Goal: Information Seeking & Learning: Find contact information

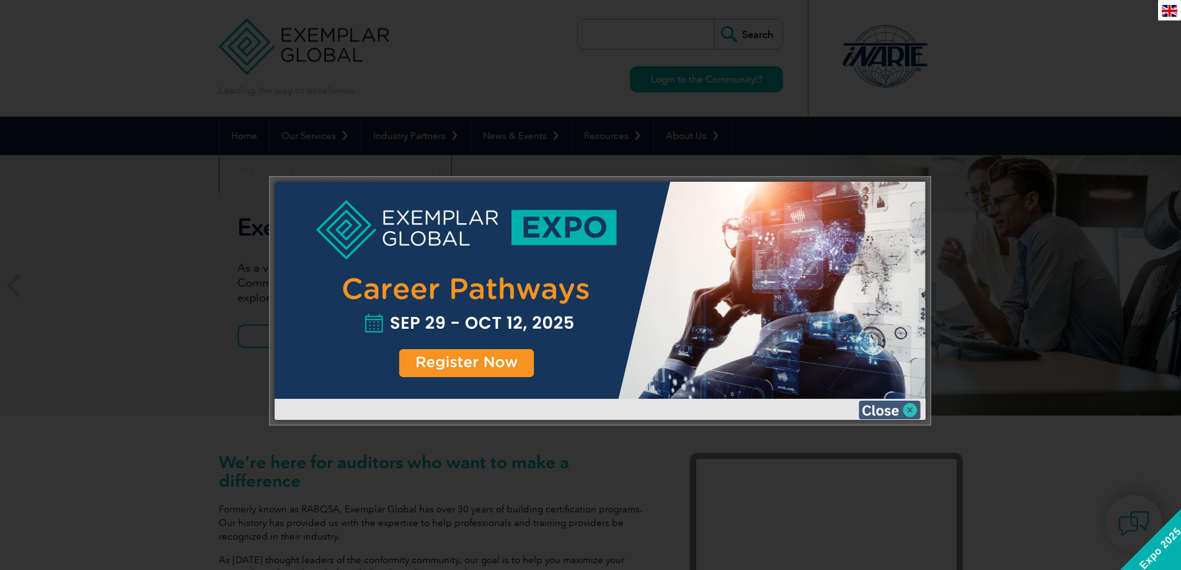
click at [915, 412] on img at bounding box center [889, 409] width 62 height 19
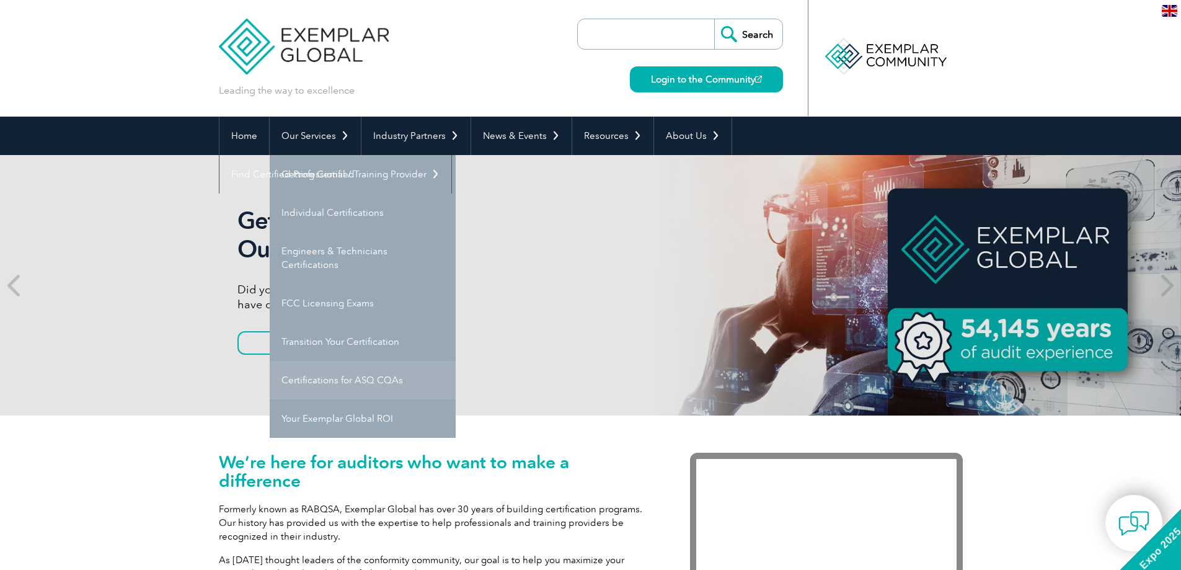
click at [347, 385] on link "Certifications for ASQ CQAs" at bounding box center [363, 380] width 186 height 38
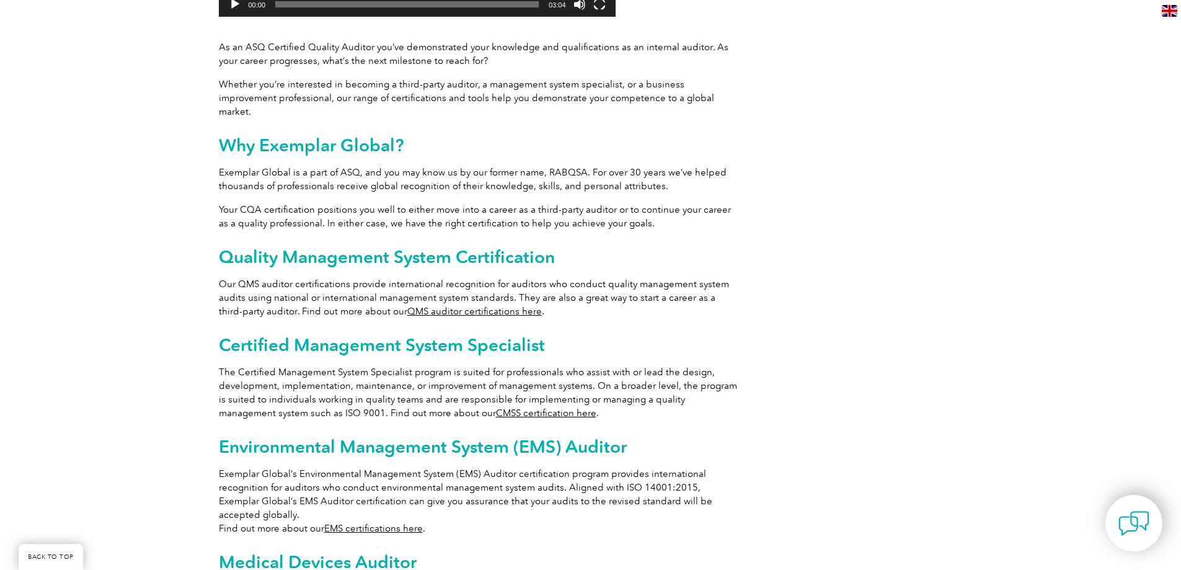
scroll to position [558, 0]
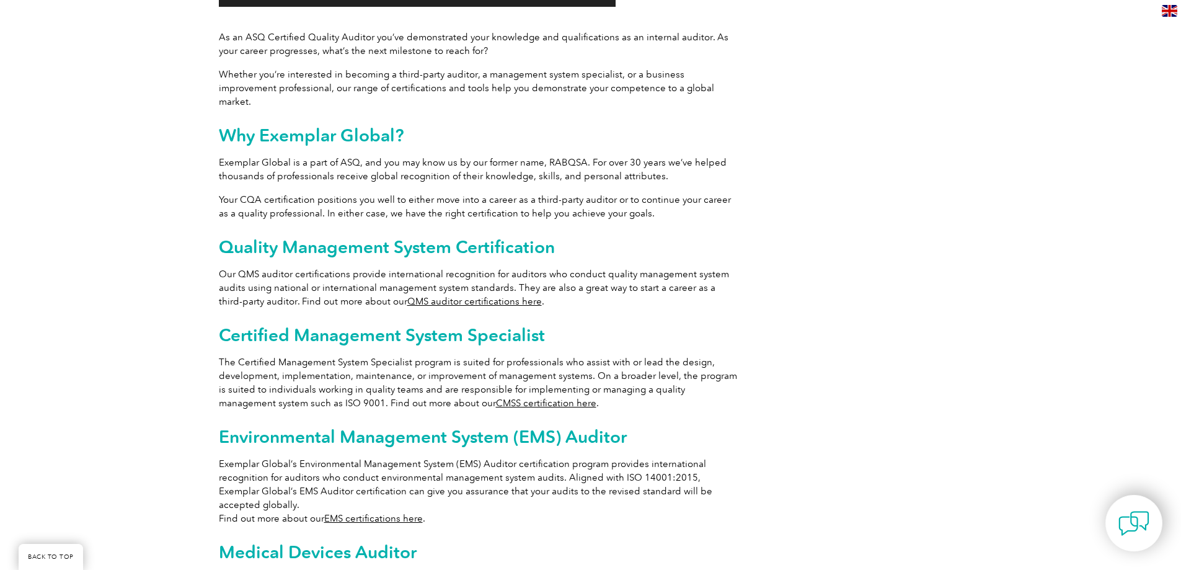
click at [504, 397] on link "CMSS certification here" at bounding box center [546, 402] width 100 height 11
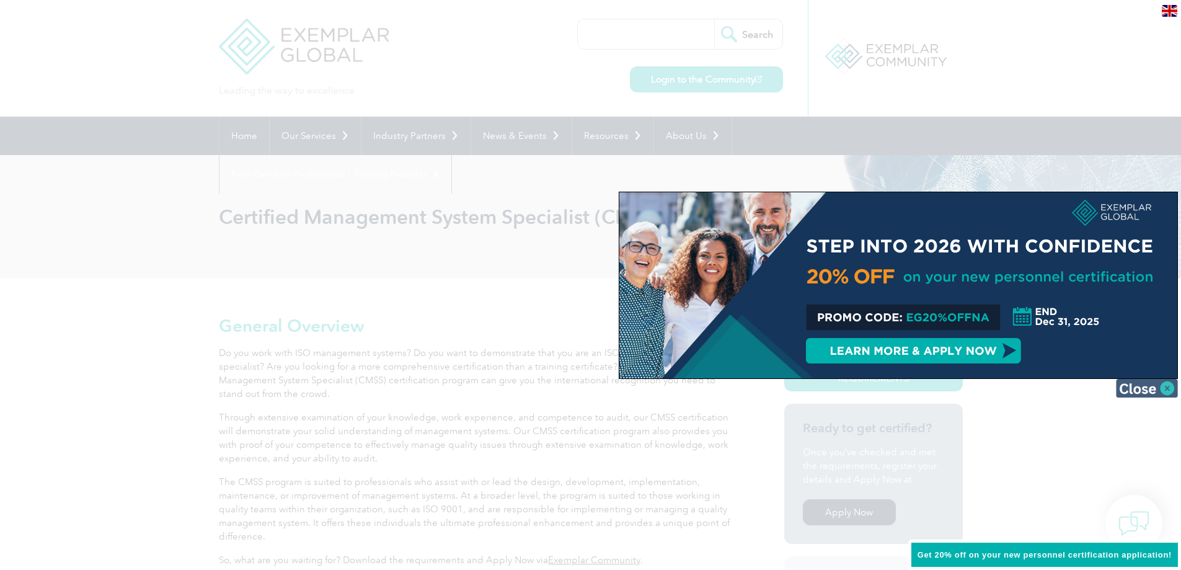
click at [1172, 390] on img at bounding box center [1147, 388] width 62 height 19
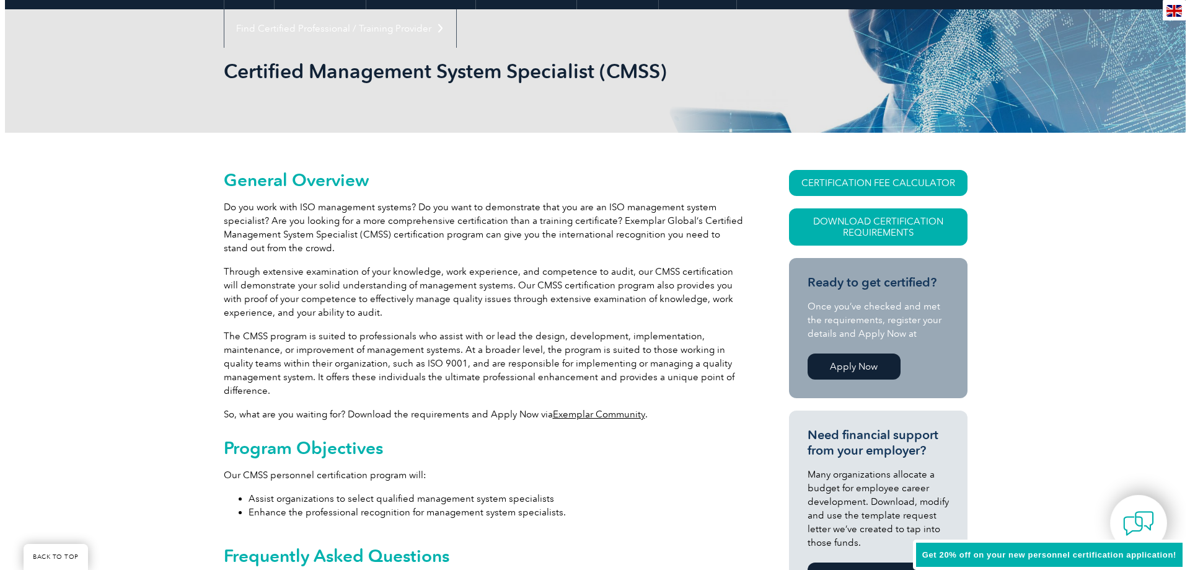
scroll to position [124, 0]
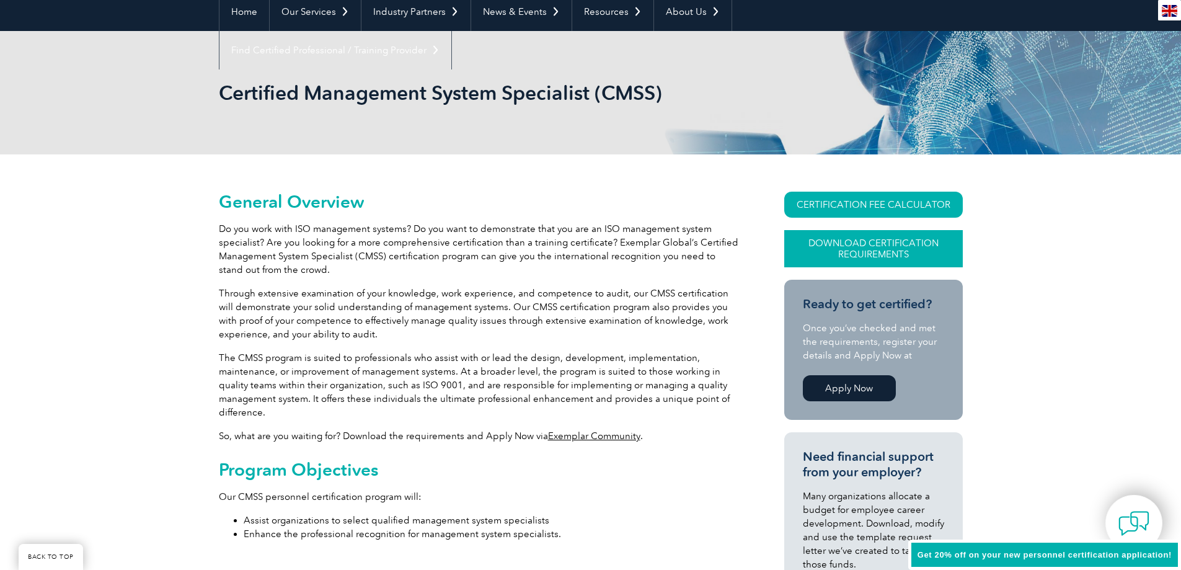
click at [854, 248] on link "Download Certification Requirements" at bounding box center [873, 248] width 178 height 37
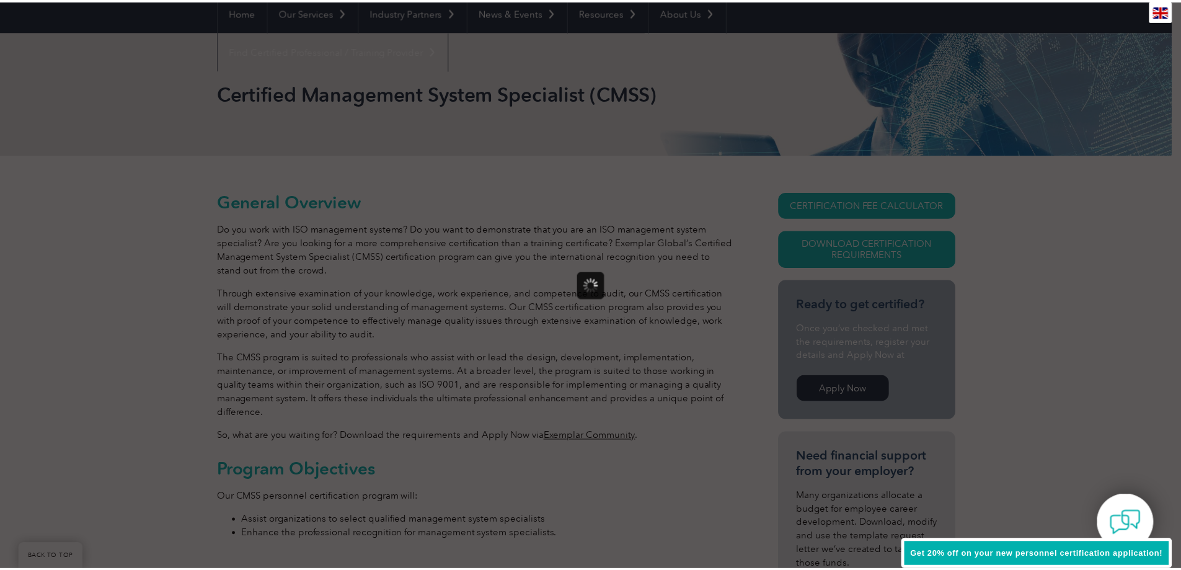
scroll to position [0, 0]
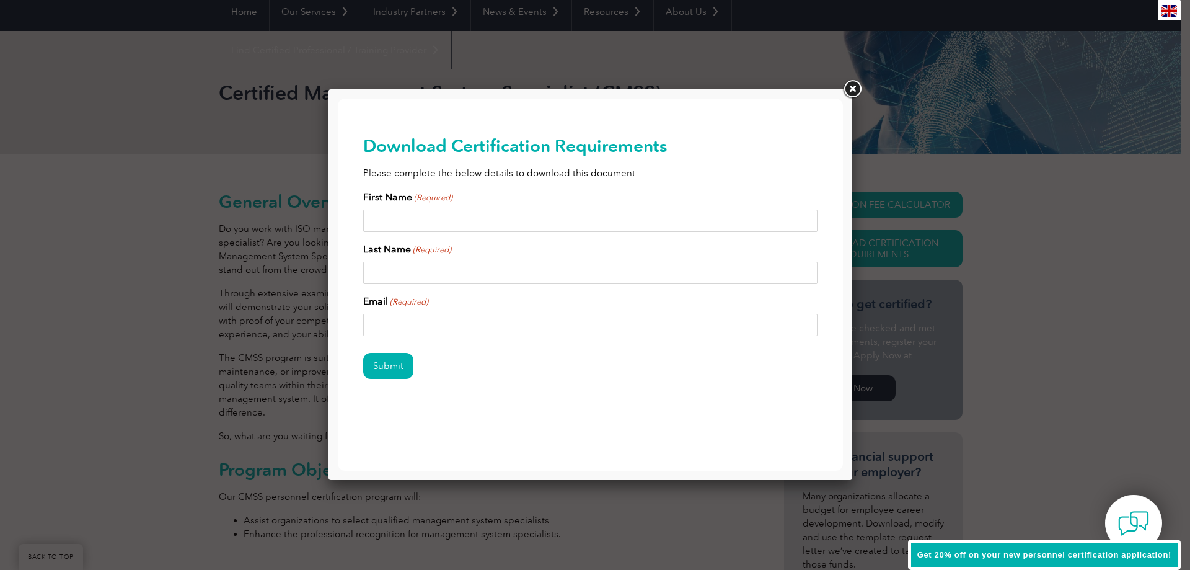
click at [856, 89] on link at bounding box center [852, 89] width 22 height 22
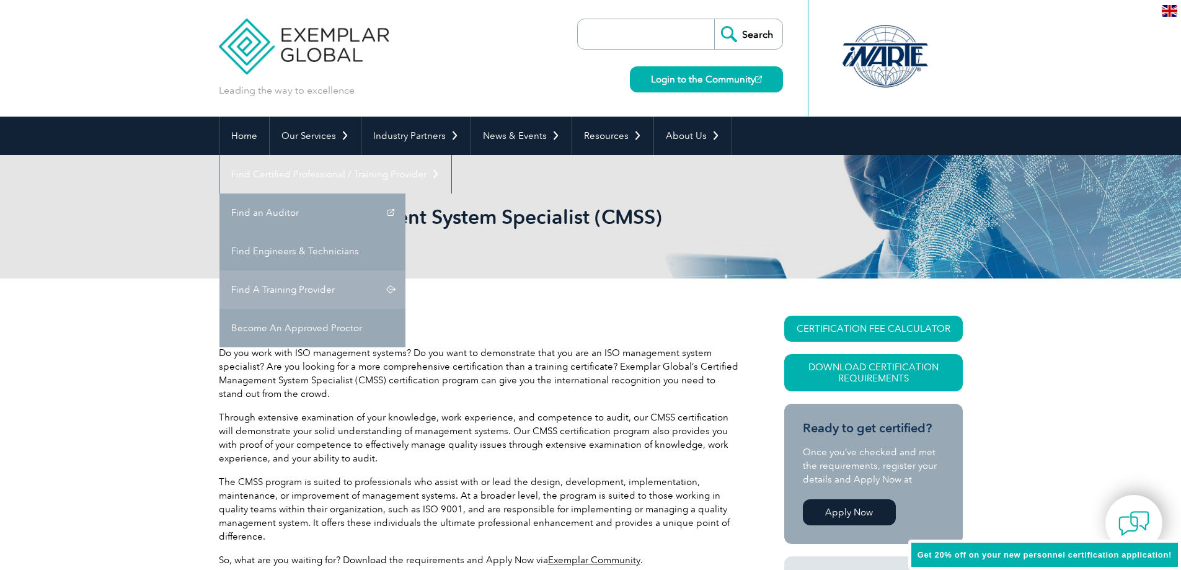
click at [405, 270] on link "Find A Training Provider" at bounding box center [312, 289] width 186 height 38
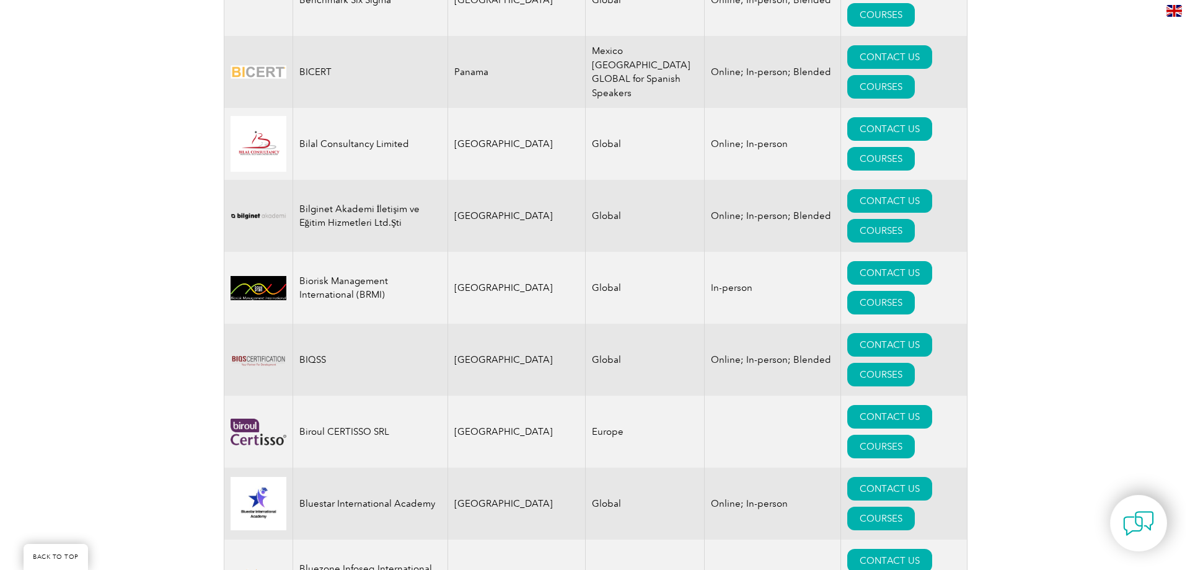
scroll to position [2603, 0]
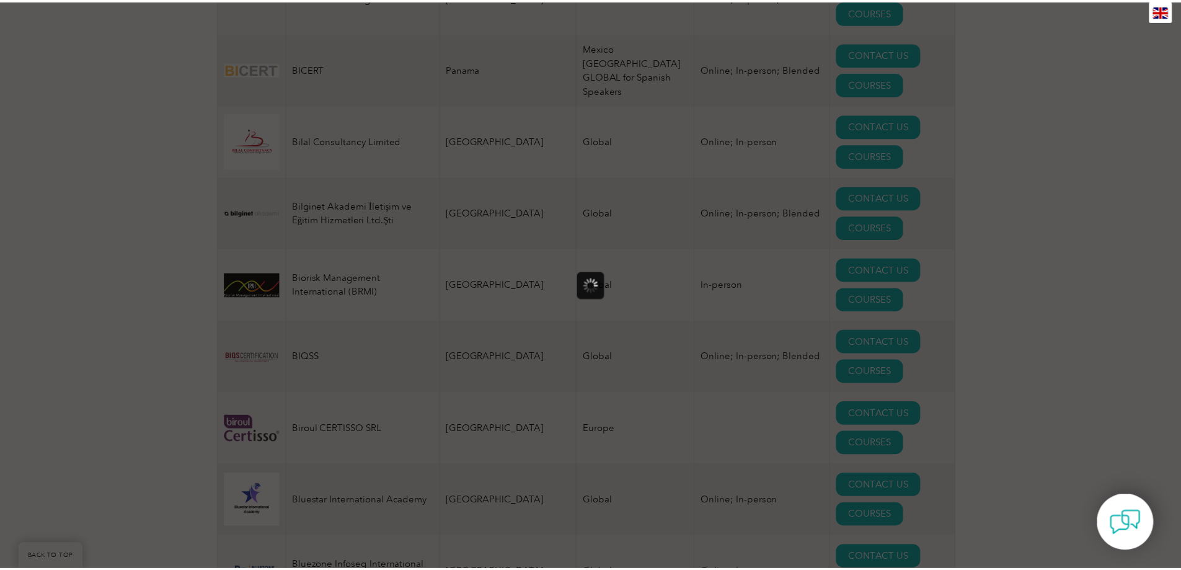
scroll to position [0, 0]
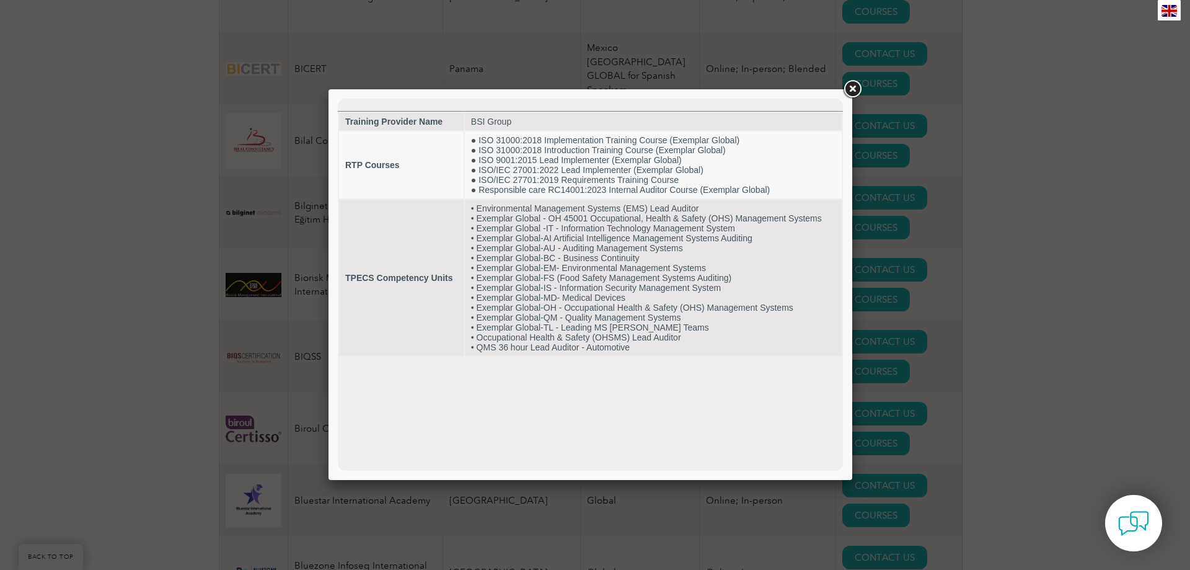
click at [855, 89] on link at bounding box center [852, 89] width 22 height 22
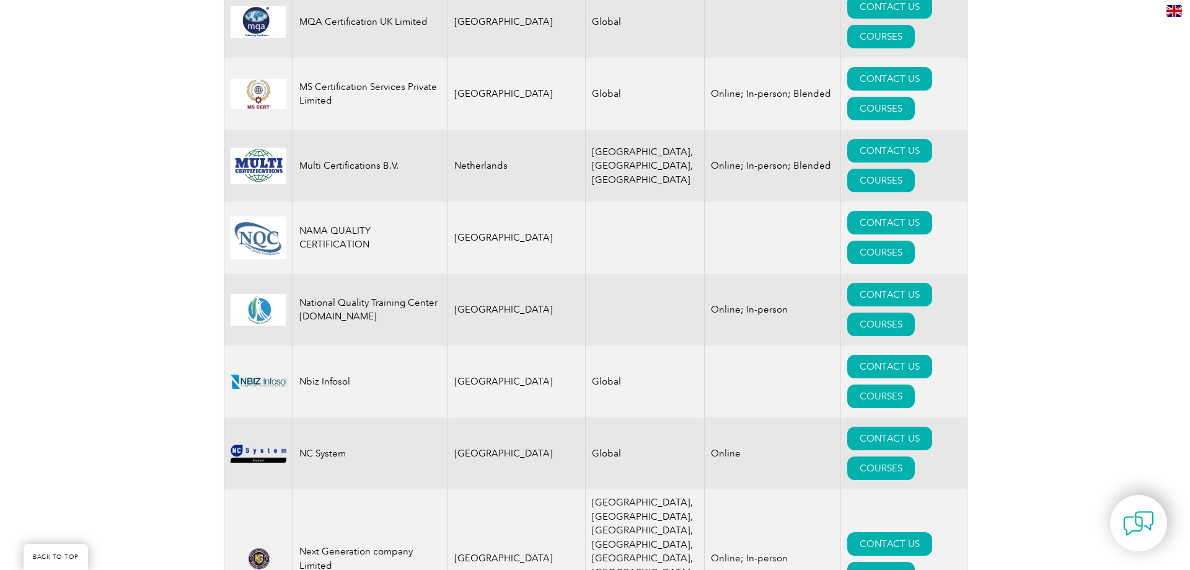
scroll to position [13263, 0]
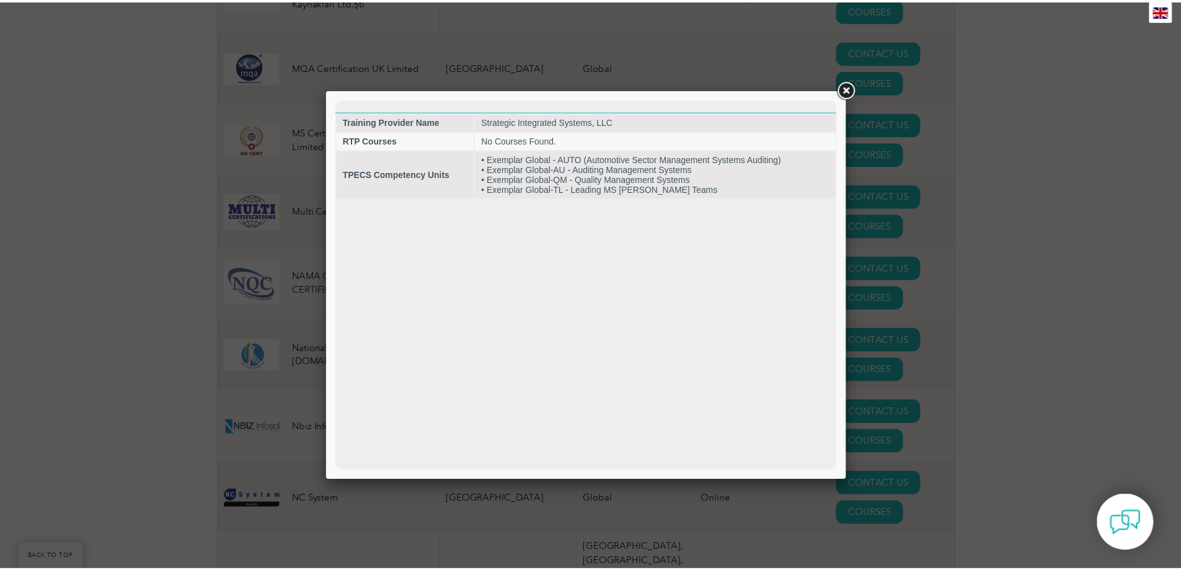
scroll to position [0, 0]
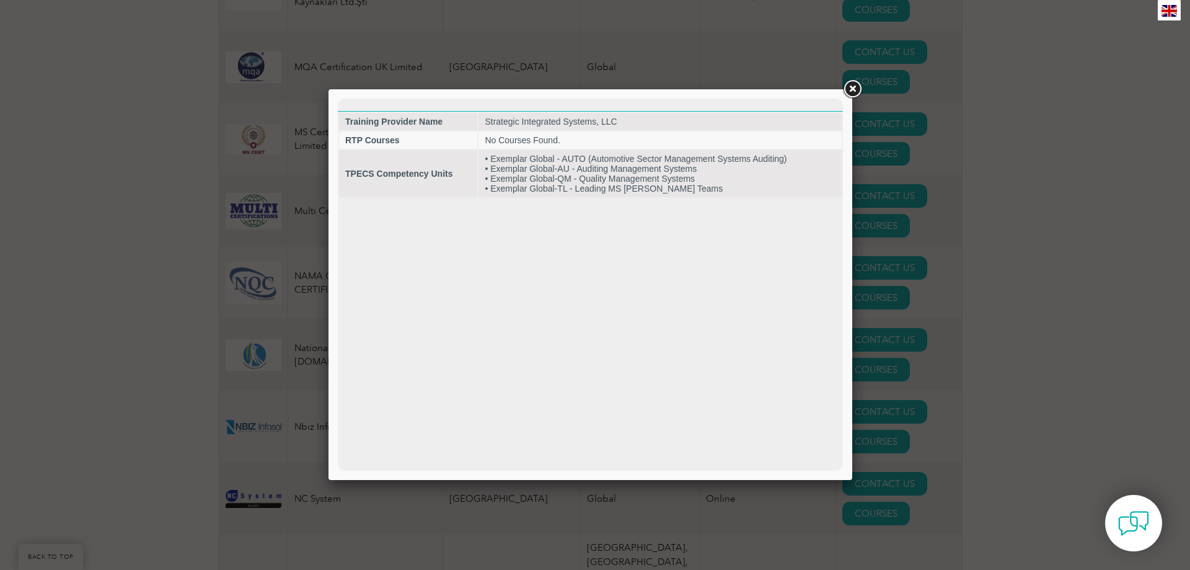
click at [857, 85] on link at bounding box center [852, 89] width 22 height 22
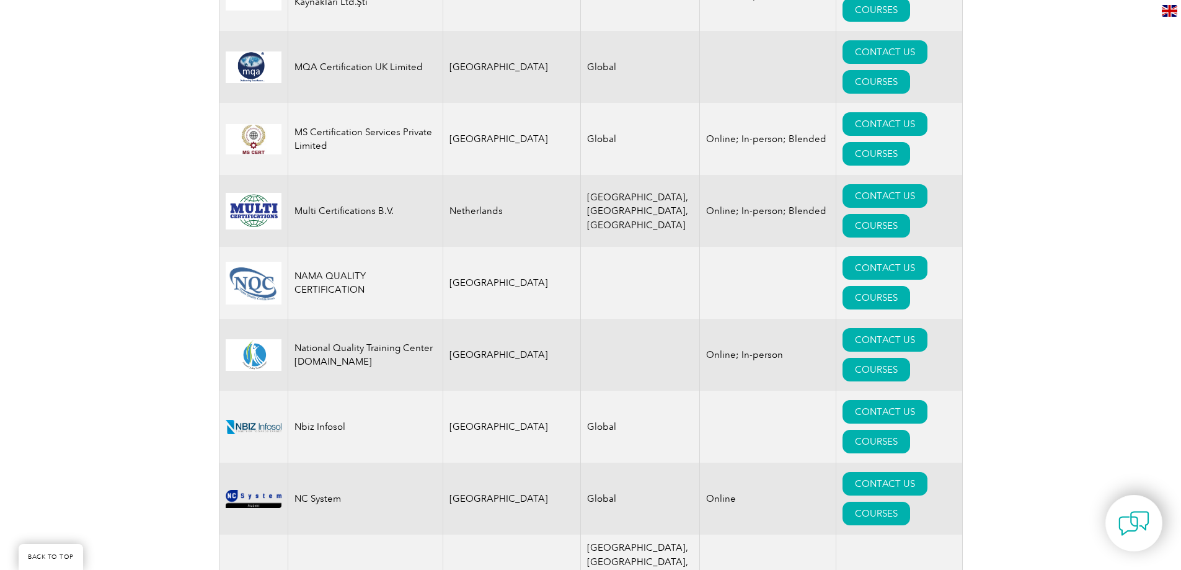
drag, startPoint x: 294, startPoint y: 379, endPoint x: 439, endPoint y: 379, distance: 145.6
copy td "Strategic Integrated Systems, LLC"
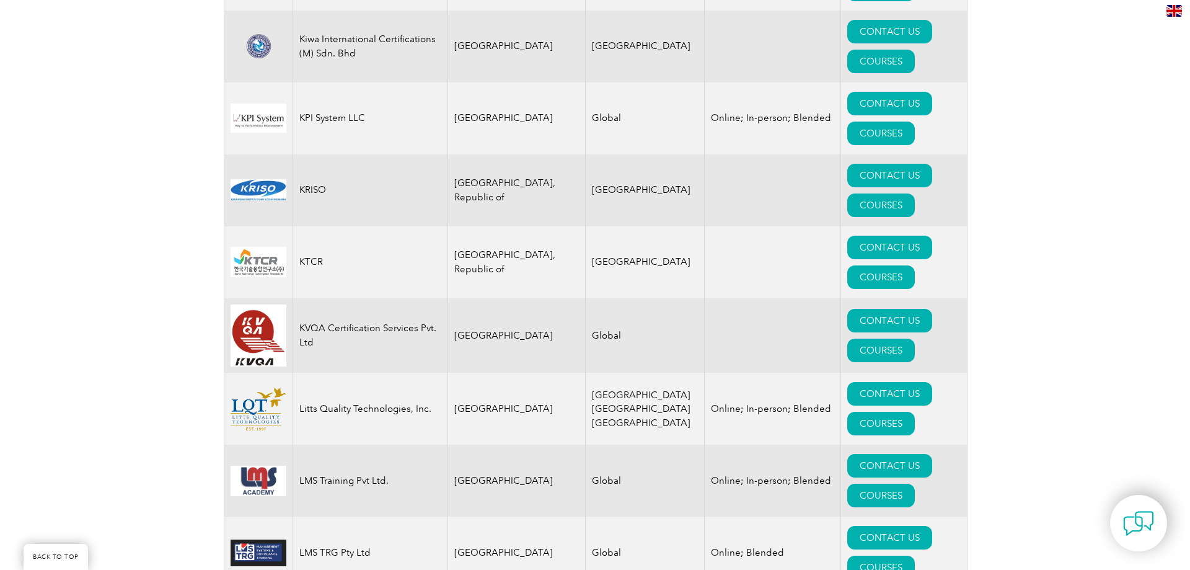
scroll to position [11342, 0]
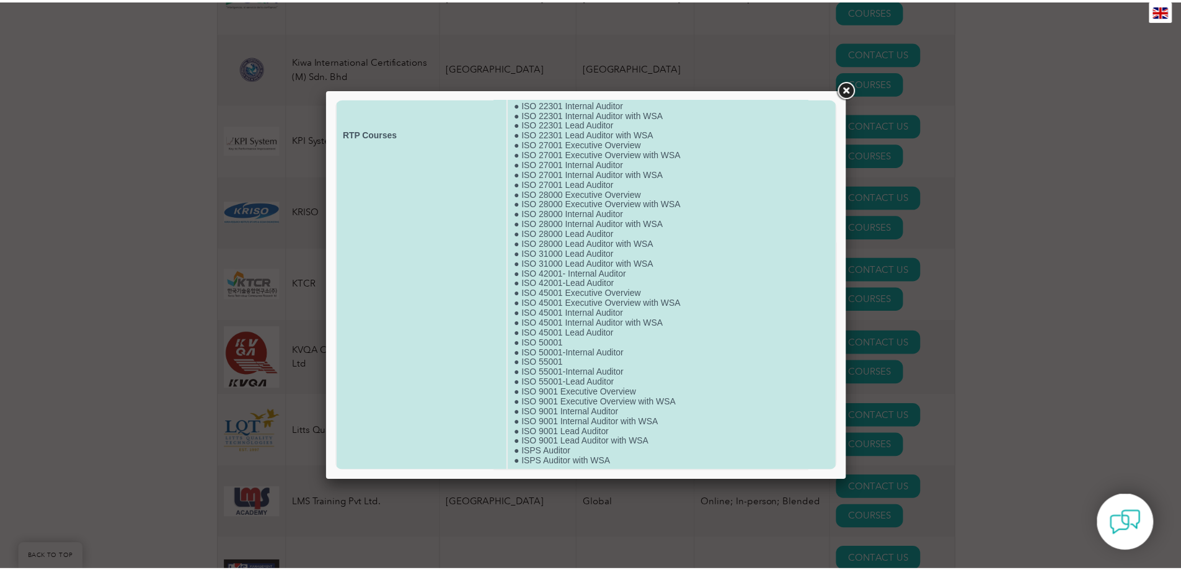
scroll to position [353, 0]
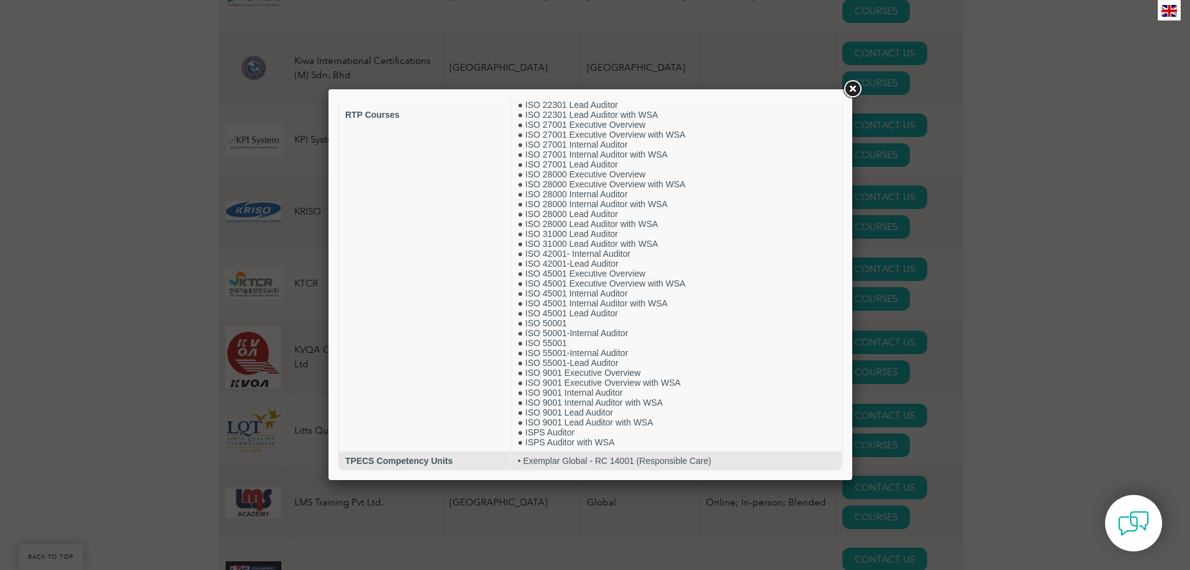
click at [847, 91] on link at bounding box center [852, 89] width 22 height 22
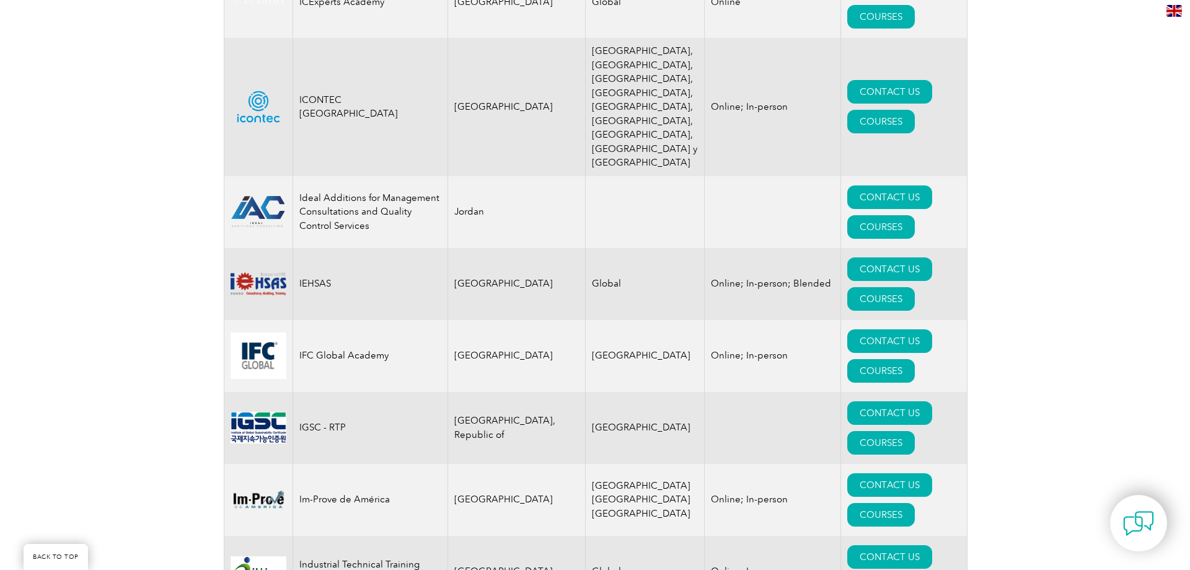
scroll to position [8739, 0]
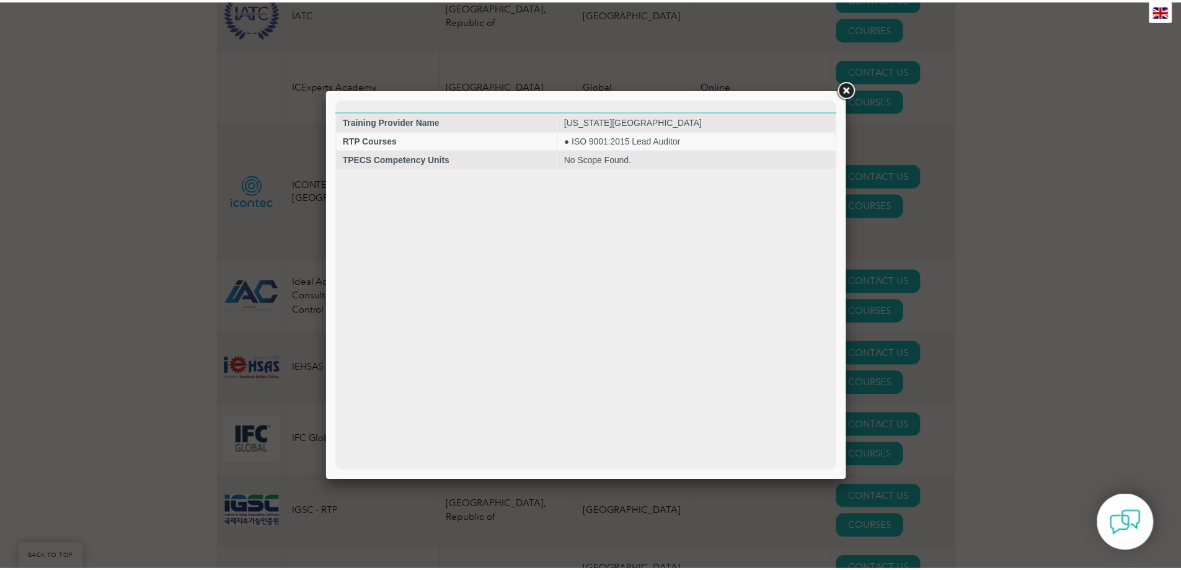
scroll to position [0, 0]
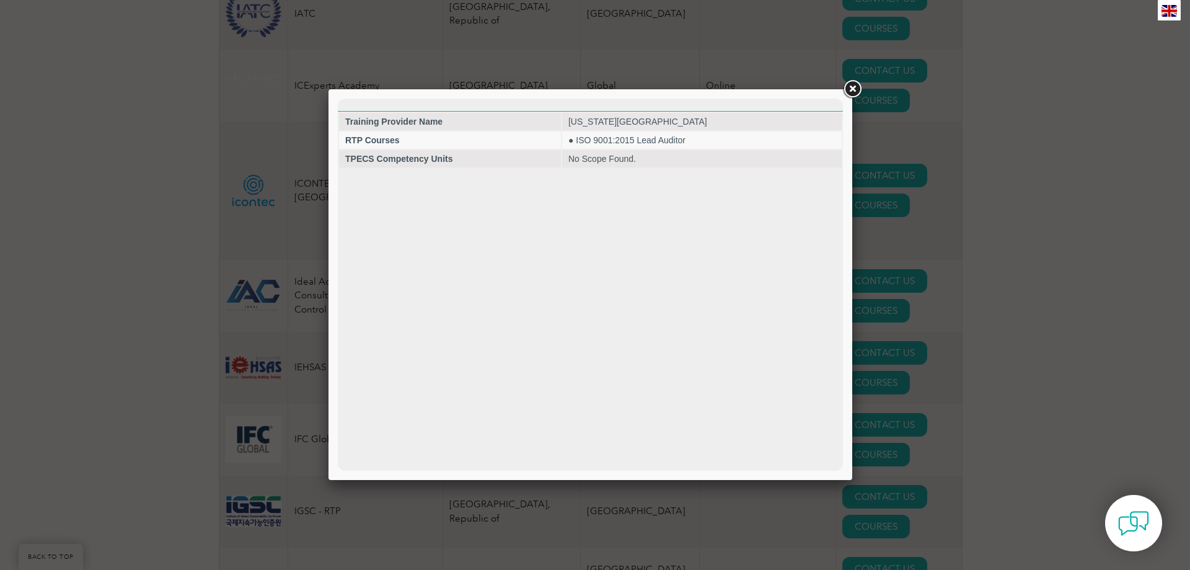
click at [855, 86] on link at bounding box center [852, 89] width 22 height 22
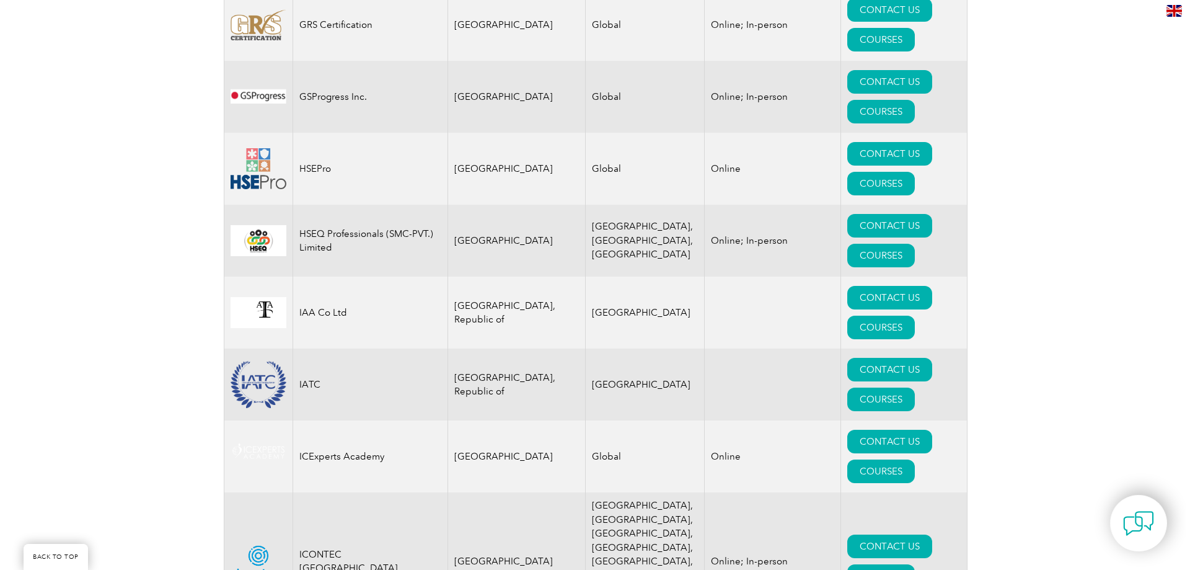
scroll to position [8367, 0]
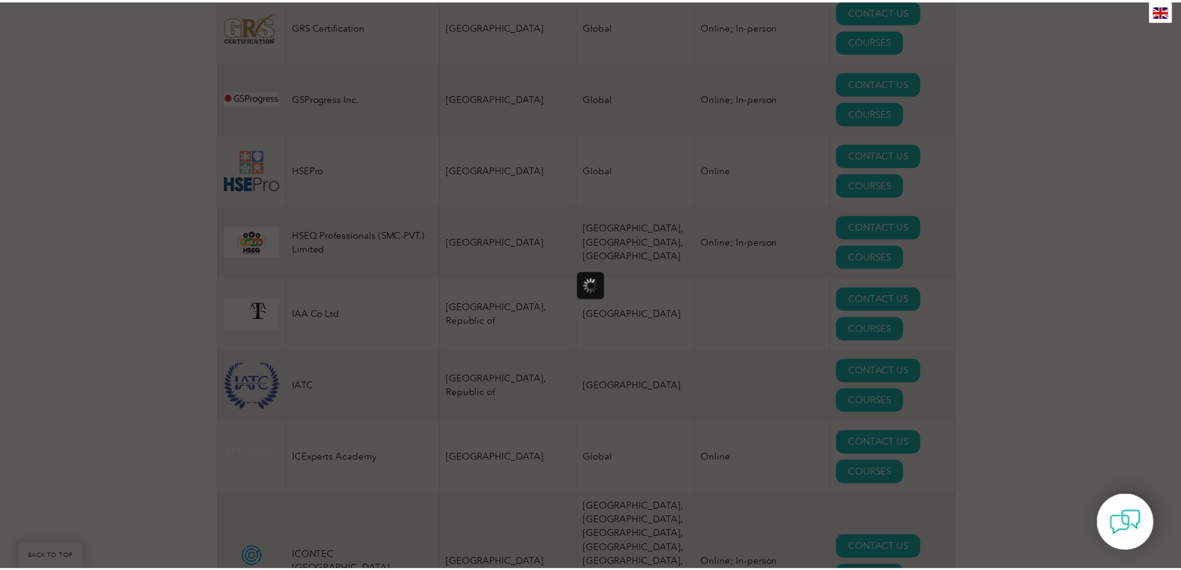
scroll to position [0, 0]
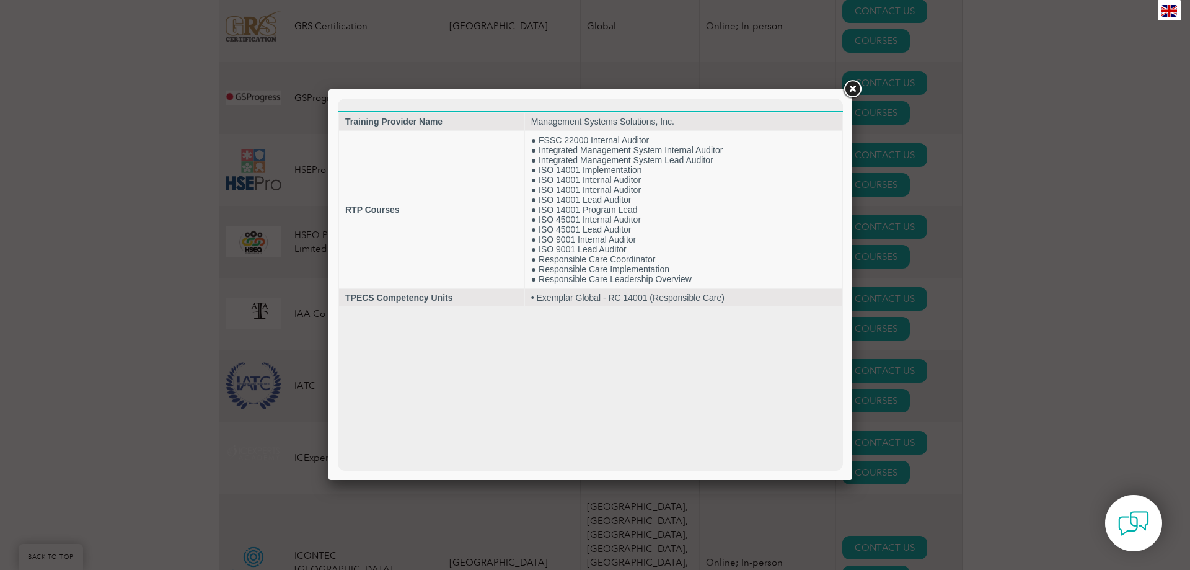
click at [852, 91] on link at bounding box center [852, 89] width 22 height 22
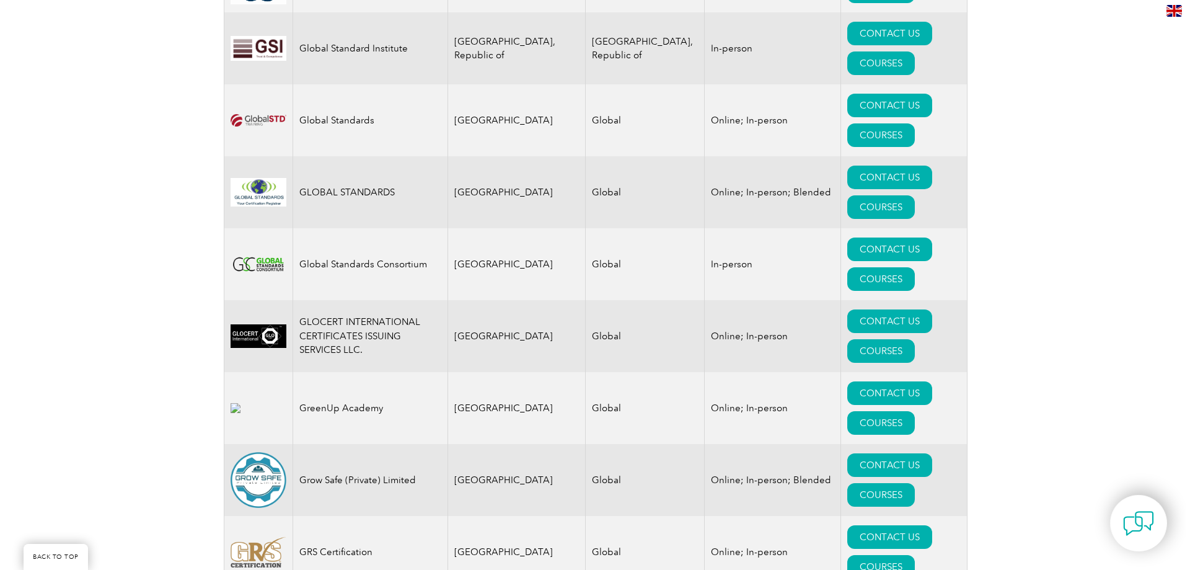
scroll to position [7809, 0]
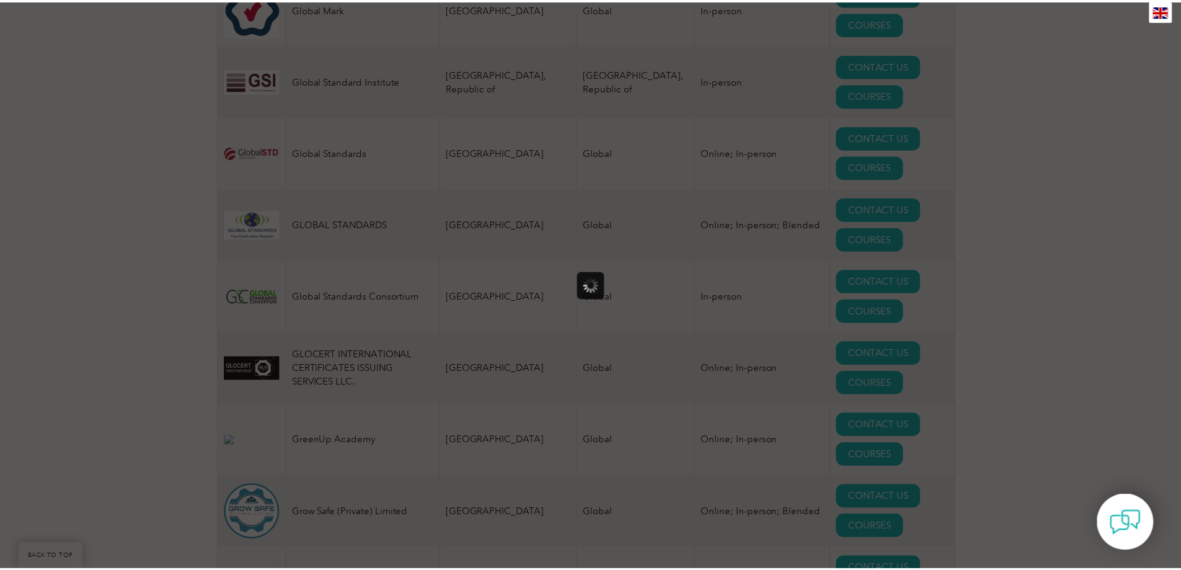
scroll to position [0, 0]
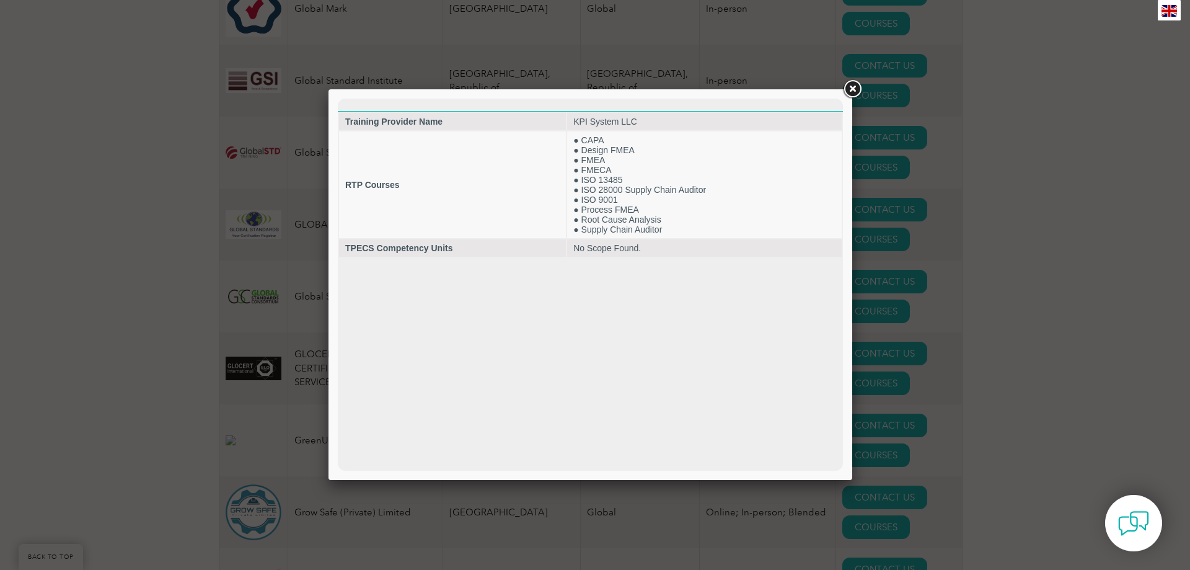
click at [851, 90] on link at bounding box center [852, 89] width 22 height 22
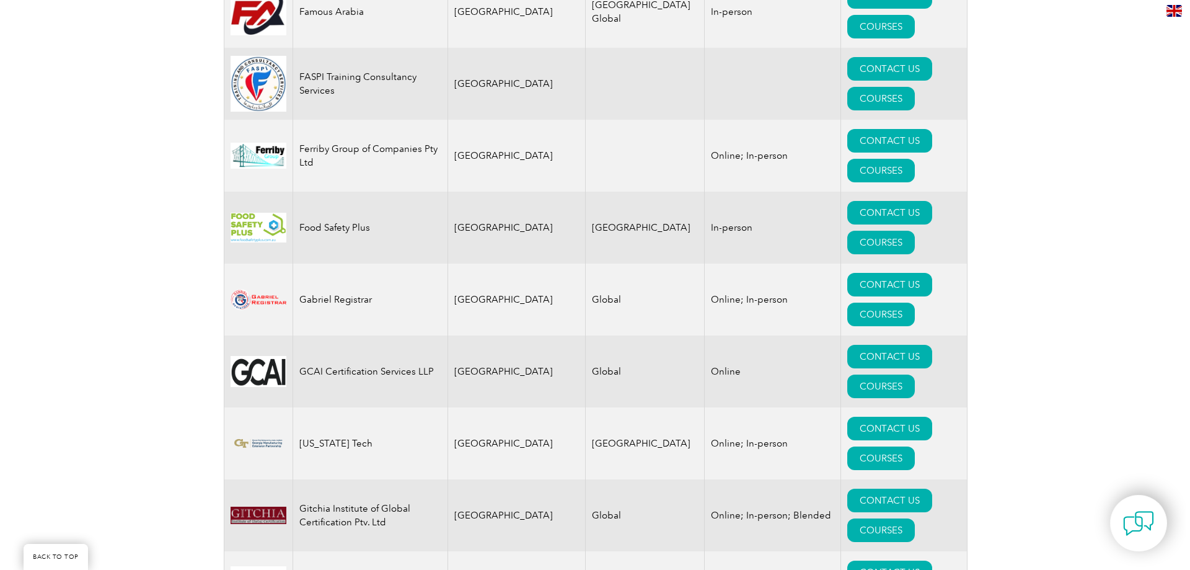
scroll to position [7065, 0]
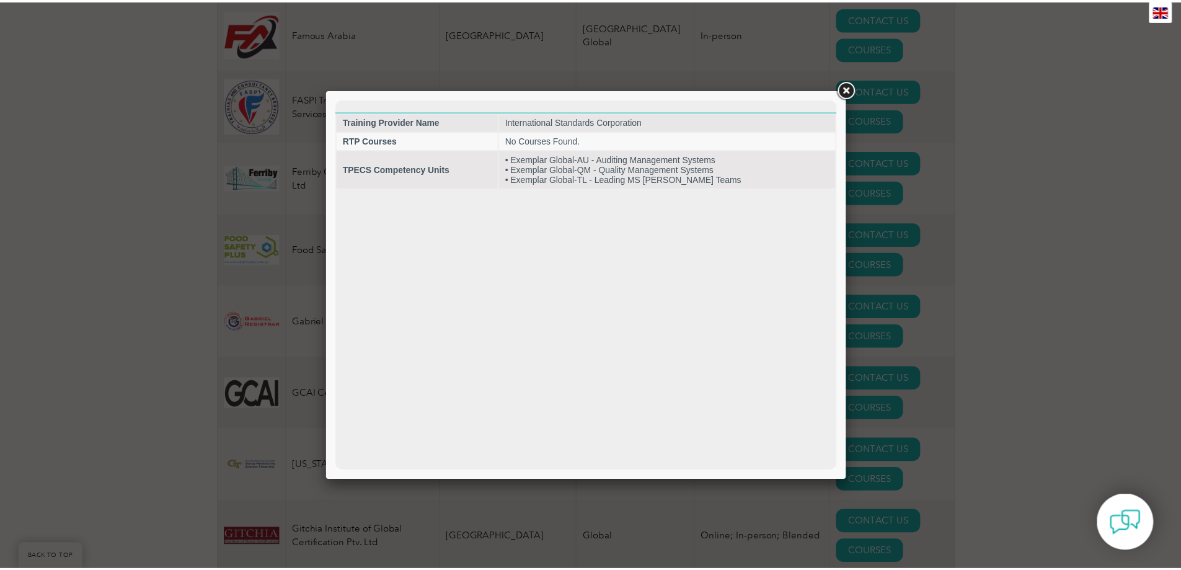
scroll to position [0, 0]
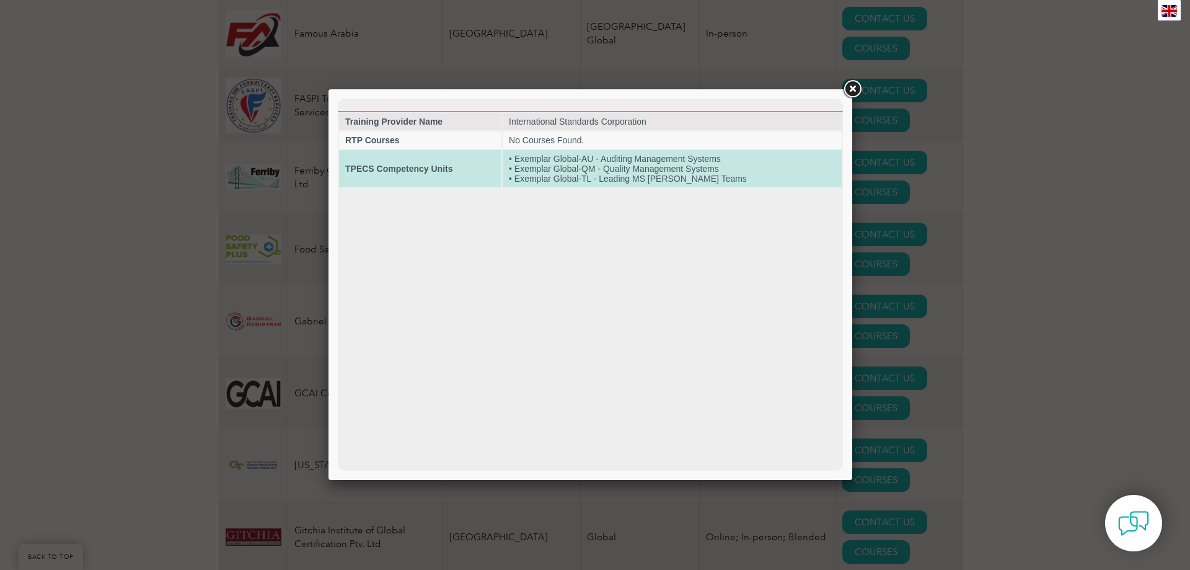
click at [711, 170] on td "• Exemplar Global-AU - Auditing Management Systems • Exemplar Global-QM - Quali…" at bounding box center [672, 168] width 339 height 37
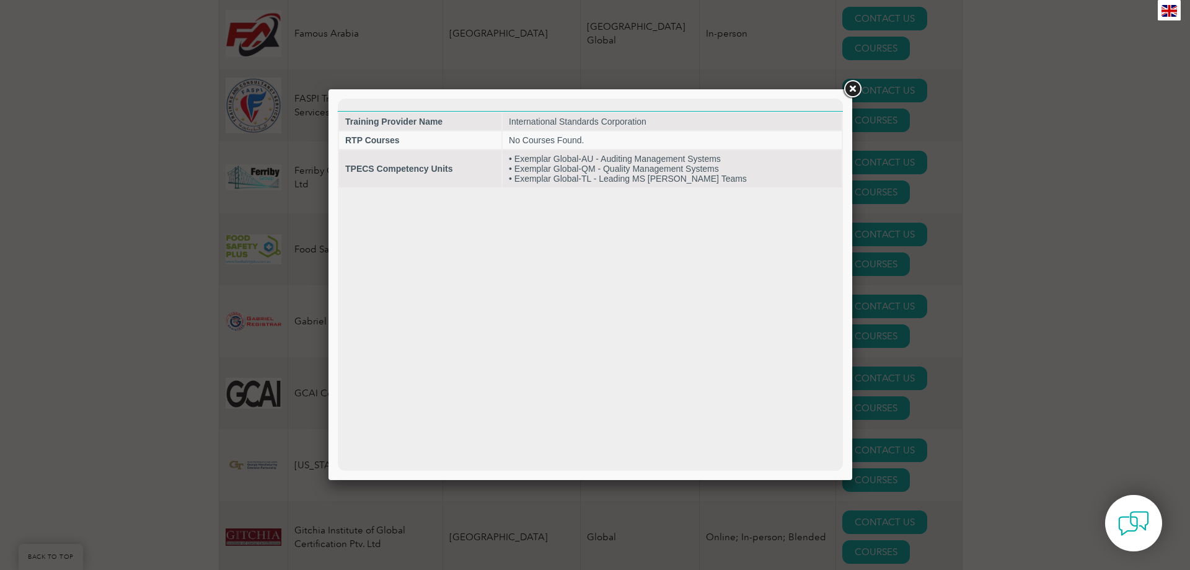
click at [856, 90] on link at bounding box center [852, 89] width 22 height 22
